Goal: Navigation & Orientation: Find specific page/section

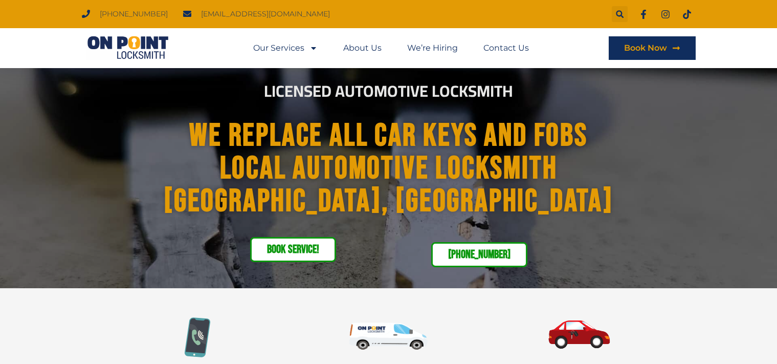
scroll to position [54, 0]
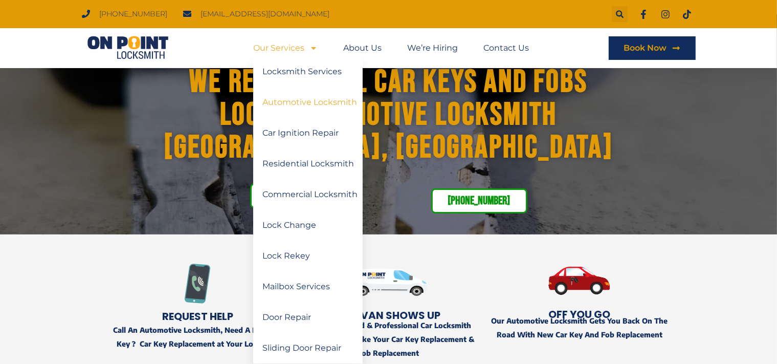
click at [312, 101] on link "Automotive Locksmith" at bounding box center [307, 102] width 109 height 31
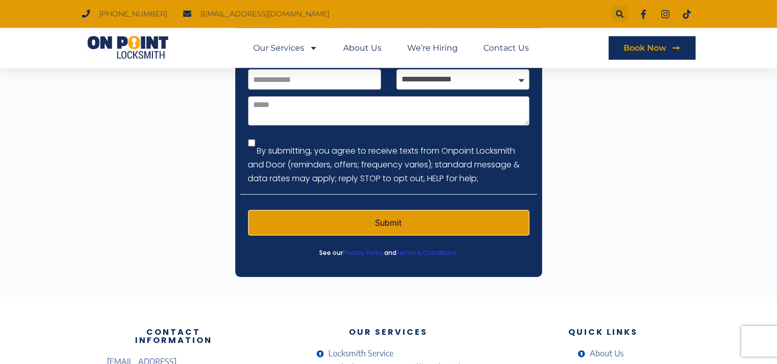
scroll to position [3364, 0]
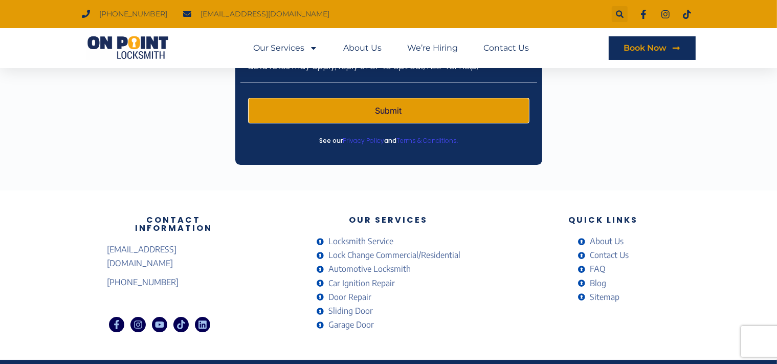
click at [364, 262] on span "Automotive Locksmith" at bounding box center [368, 269] width 85 height 14
